Goal: Use online tool/utility: Utilize a website feature to perform a specific function

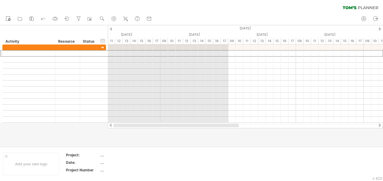
drag, startPoint x: 238, startPoint y: 126, endPoint x: 141, endPoint y: 145, distance: 98.7
click at [142, 145] on div "Trying to reach [DOMAIN_NAME] Connected again... 0% clear filter new" at bounding box center [191, 90] width 383 height 181
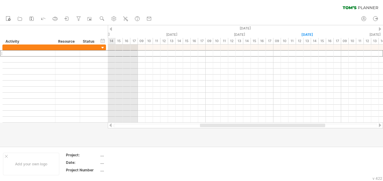
drag, startPoint x: 260, startPoint y: 126, endPoint x: 292, endPoint y: 126, distance: 31.9
click at [292, 126] on div at bounding box center [262, 126] width 125 height 4
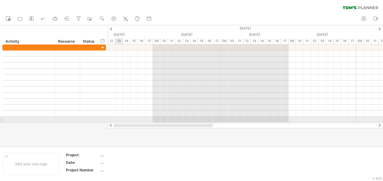
drag, startPoint x: 190, startPoint y: 126, endPoint x: 117, endPoint y: 119, distance: 74.1
click at [117, 121] on div "Trying to reach [DOMAIN_NAME] Connected again... 0% clear filter new" at bounding box center [191, 90] width 383 height 181
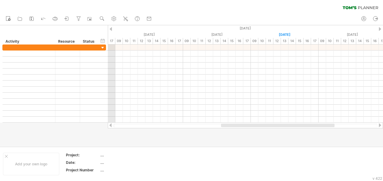
drag, startPoint x: 197, startPoint y: 126, endPoint x: 255, endPoint y: 123, distance: 57.3
click at [255, 123] on div at bounding box center [245, 126] width 275 height 6
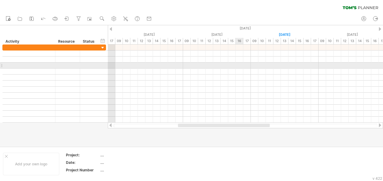
click at [240, 69] on div at bounding box center [245, 72] width 275 height 6
click at [239, 65] on div at bounding box center [245, 66] width 275 height 6
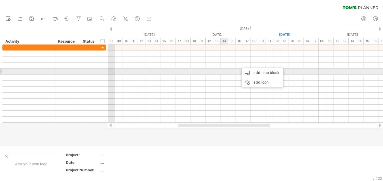
click at [223, 73] on div at bounding box center [245, 72] width 275 height 6
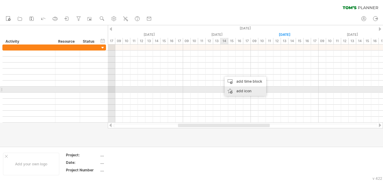
click at [236, 91] on div "add icon" at bounding box center [246, 91] width 42 height 10
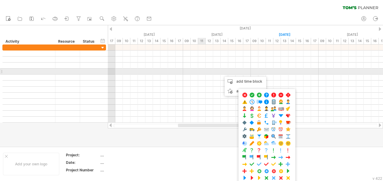
click at [205, 73] on div at bounding box center [245, 72] width 275 height 6
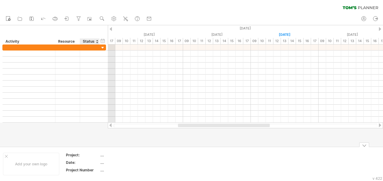
click at [102, 155] on div "...." at bounding box center [125, 155] width 51 height 5
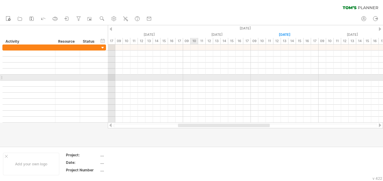
click at [198, 77] on div at bounding box center [245, 78] width 275 height 6
drag, startPoint x: 189, startPoint y: 76, endPoint x: 256, endPoint y: 77, distance: 66.9
click at [256, 77] on div at bounding box center [245, 78] width 275 height 6
